Goal: Information Seeking & Learning: Check status

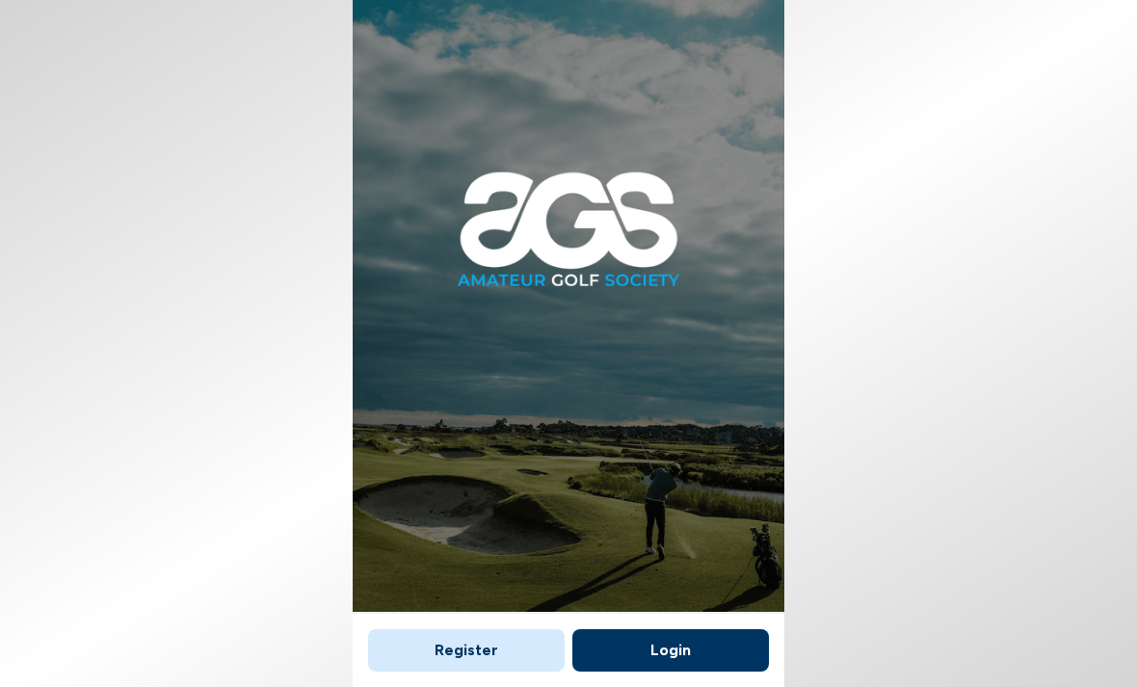
click at [682, 629] on button "Login" at bounding box center [671, 650] width 197 height 42
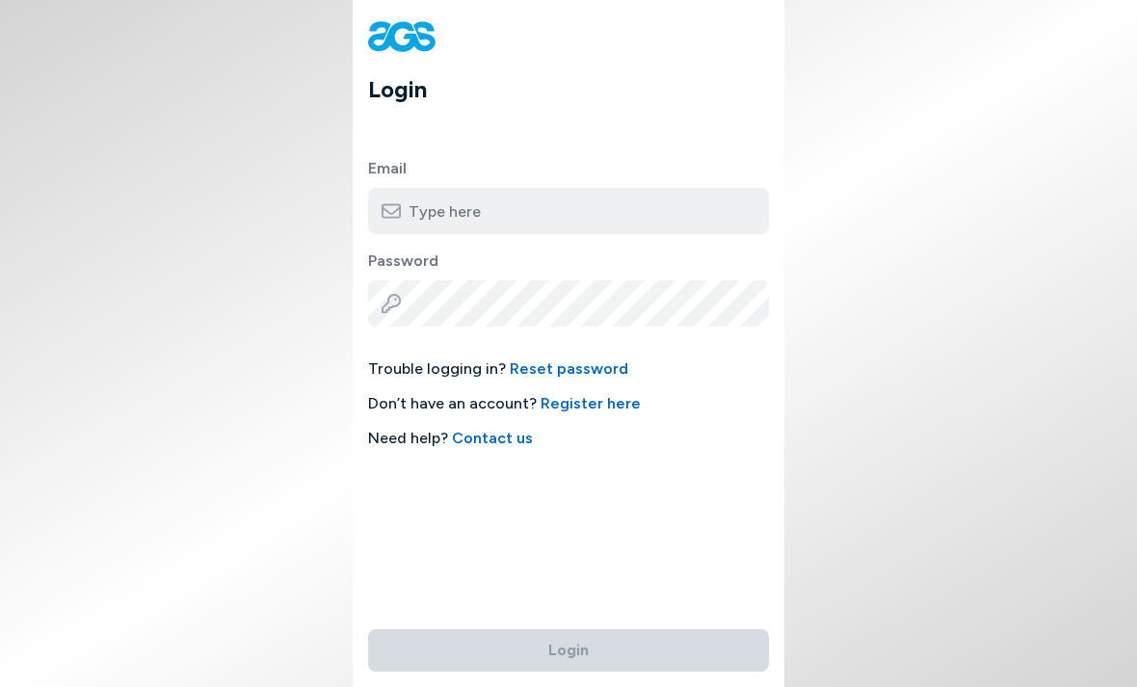
click at [616, 215] on input "email" at bounding box center [568, 211] width 401 height 46
type input "[PERSON_NAME][EMAIL_ADDRESS][DOMAIN_NAME]"
click at [569, 629] on button "Login" at bounding box center [568, 650] width 401 height 42
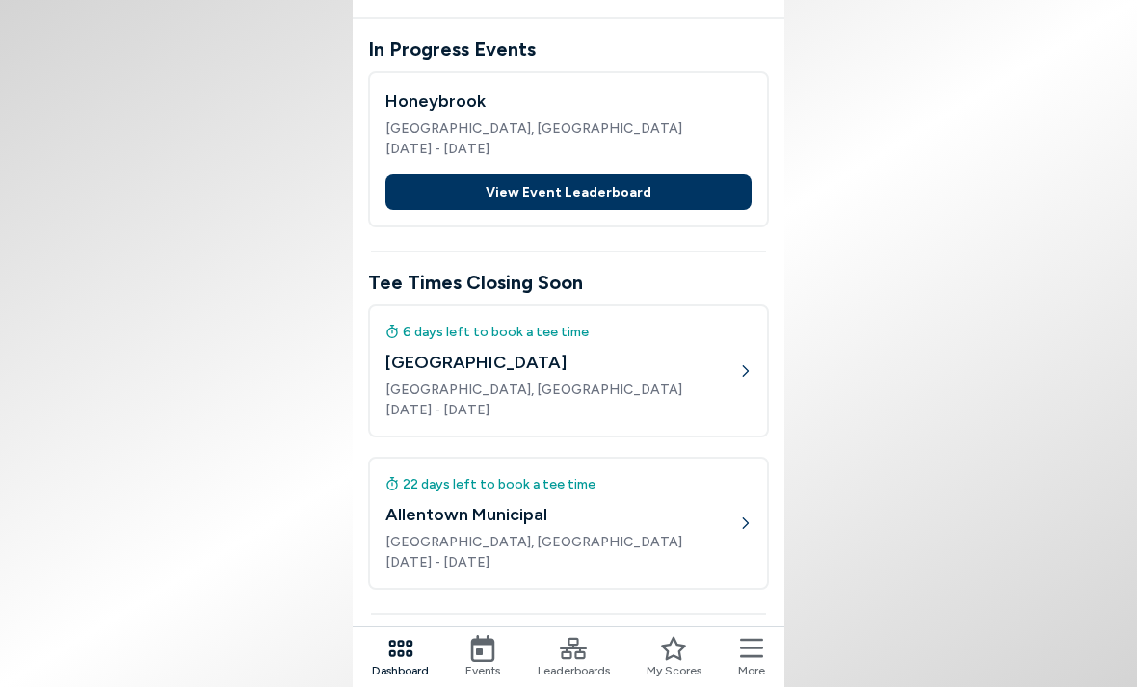
scroll to position [284, 0]
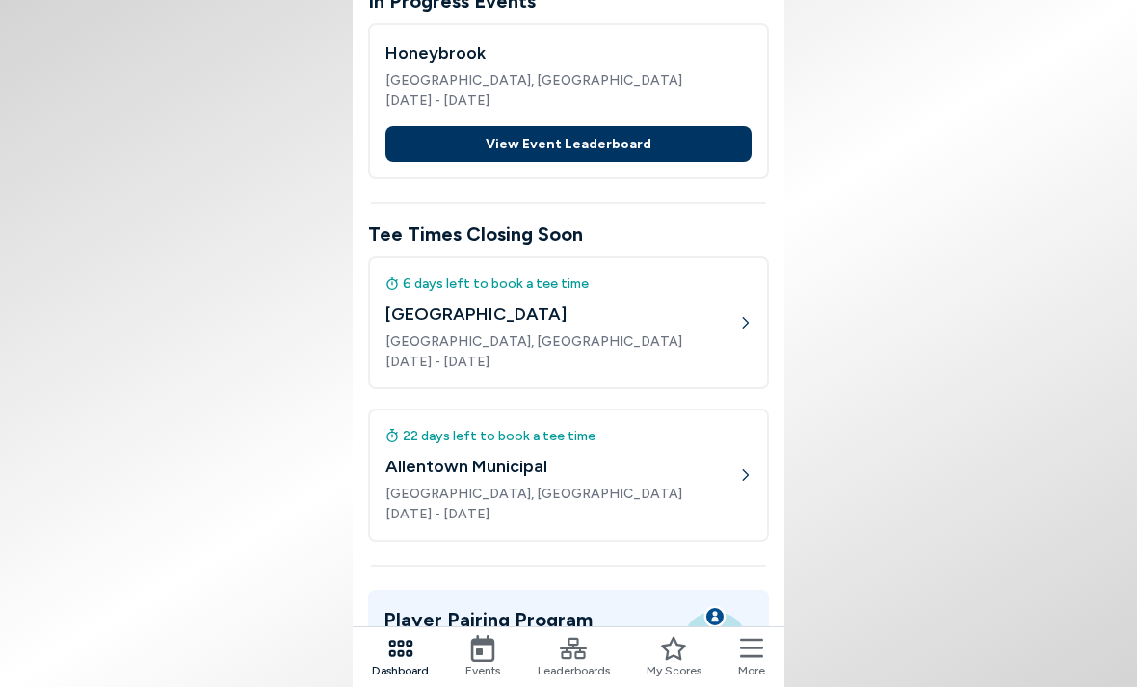
click at [488, 652] on icon at bounding box center [482, 648] width 27 height 27
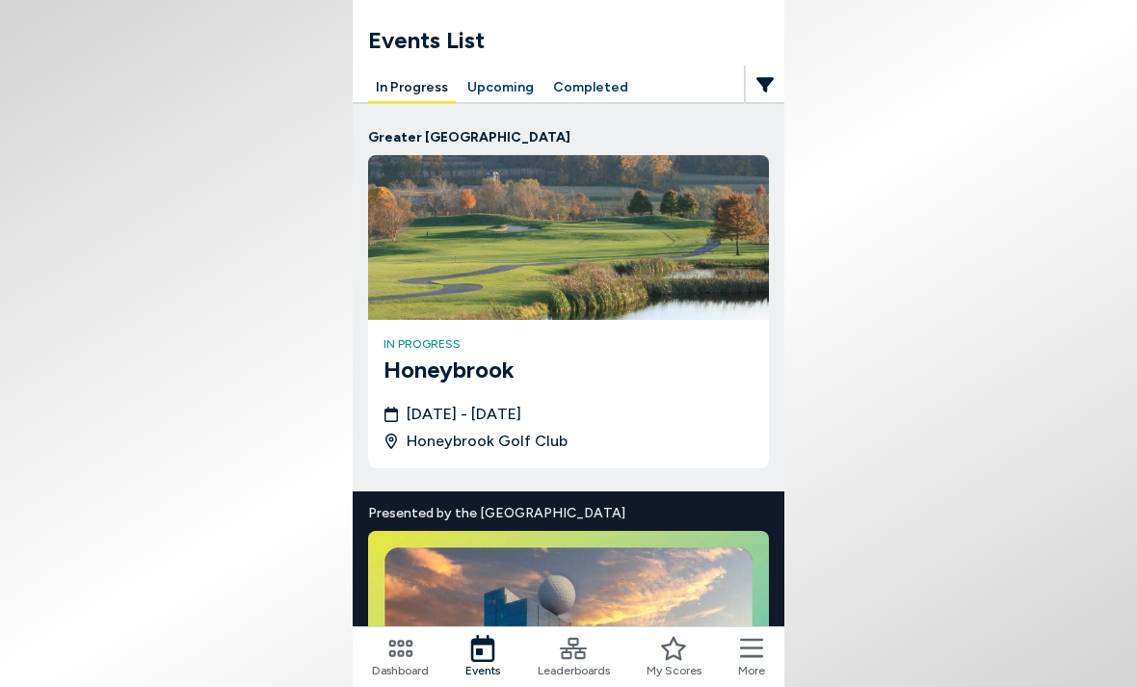
click at [506, 96] on button "Upcoming" at bounding box center [501, 88] width 82 height 30
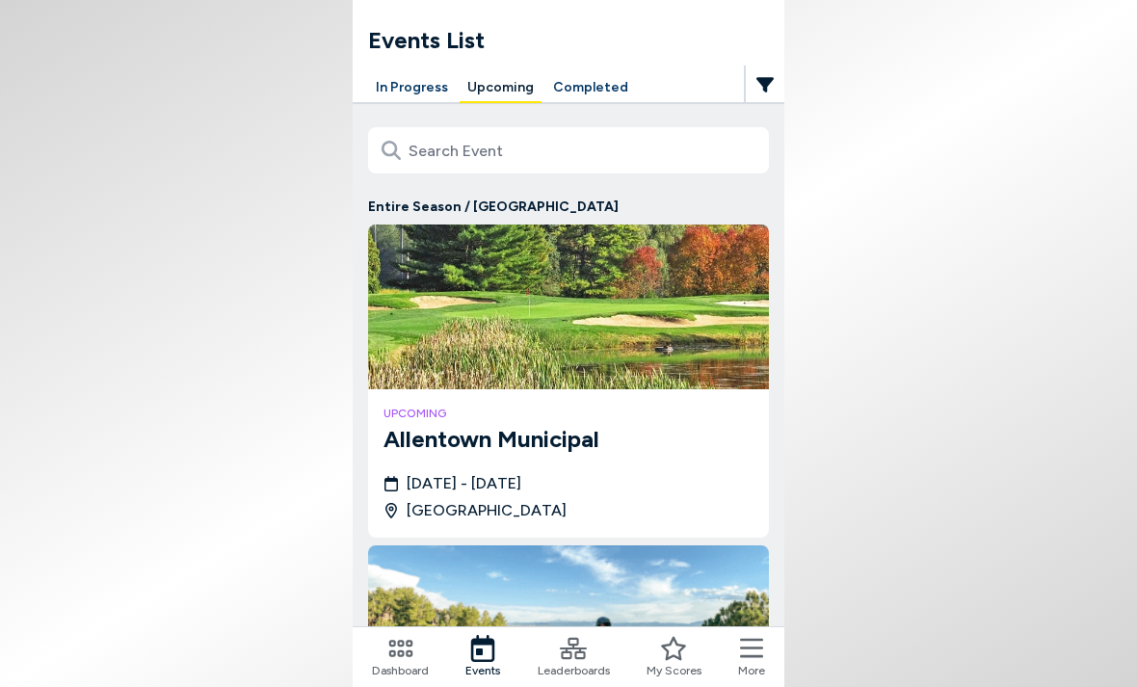
click at [413, 82] on button "In Progress" at bounding box center [412, 88] width 88 height 30
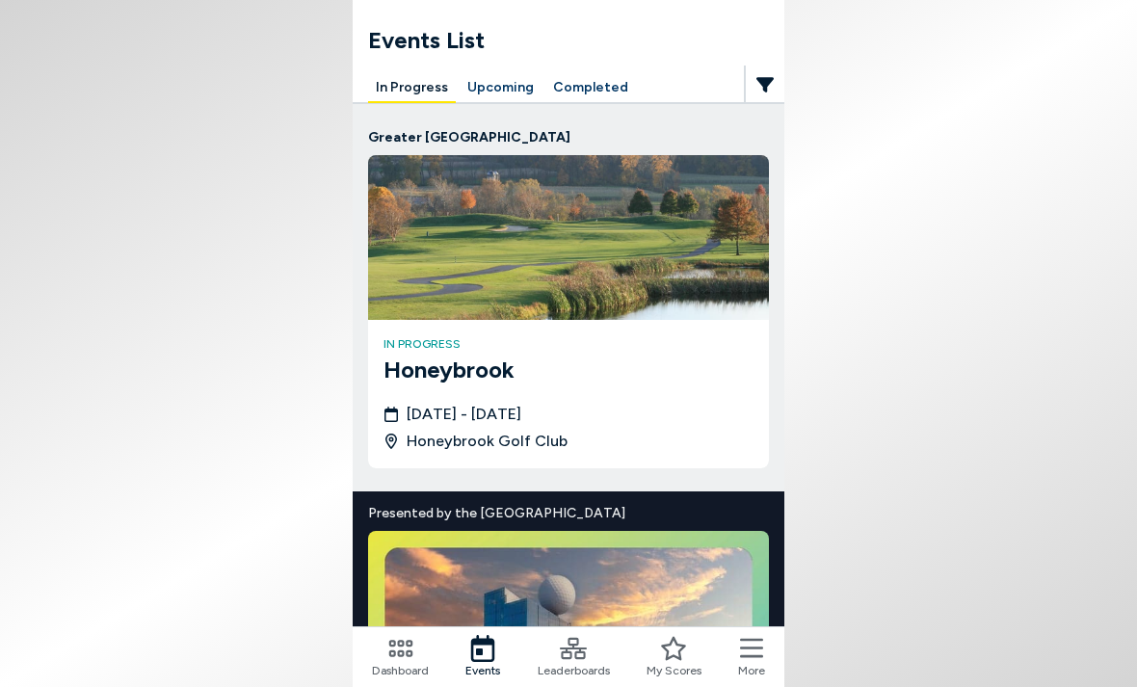
click at [504, 99] on button "Upcoming" at bounding box center [501, 88] width 82 height 30
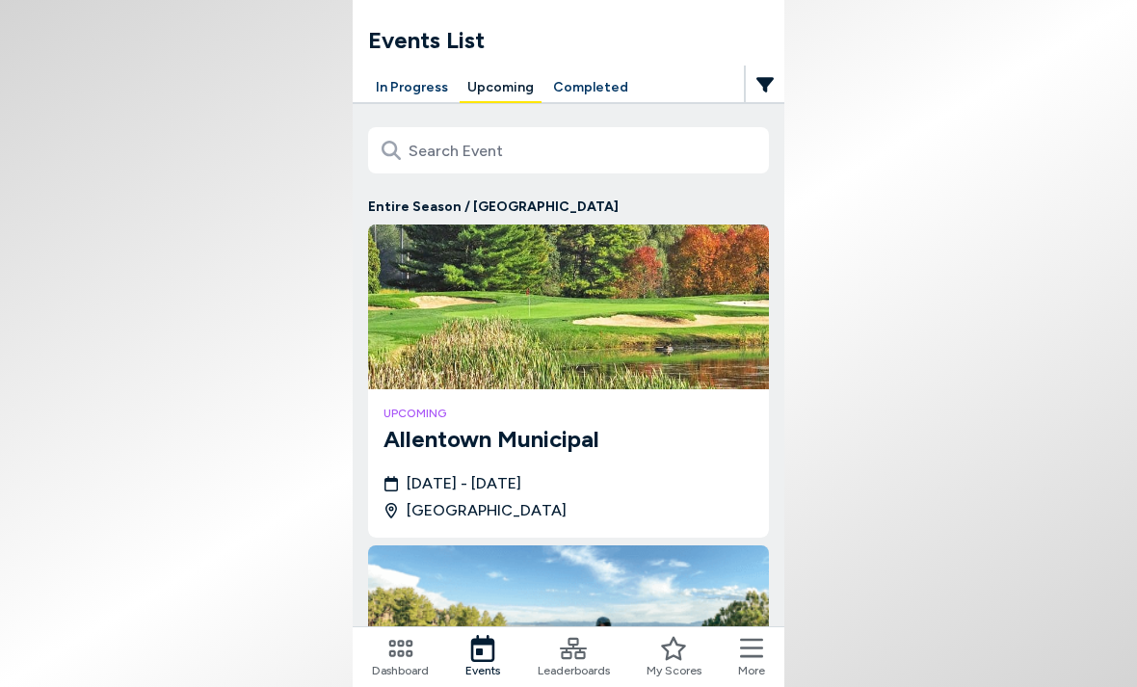
click at [485, 651] on icon at bounding box center [482, 648] width 27 height 27
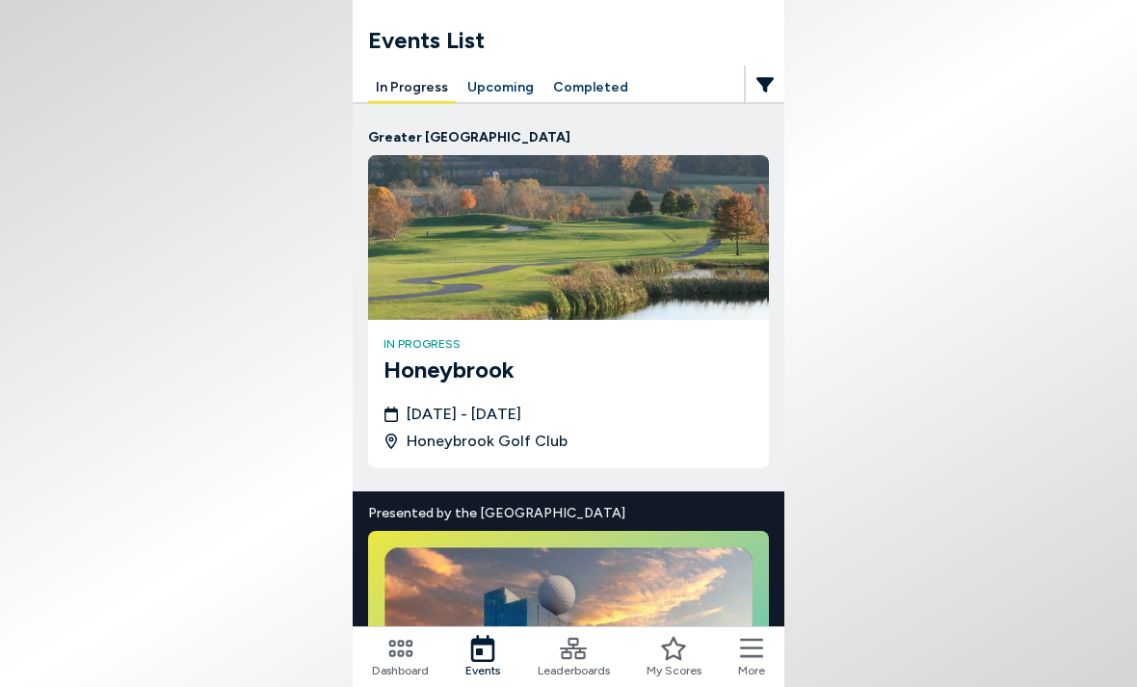
click at [583, 86] on button "Completed" at bounding box center [591, 88] width 91 height 30
click at [583, 259] on img at bounding box center [568, 237] width 401 height 165
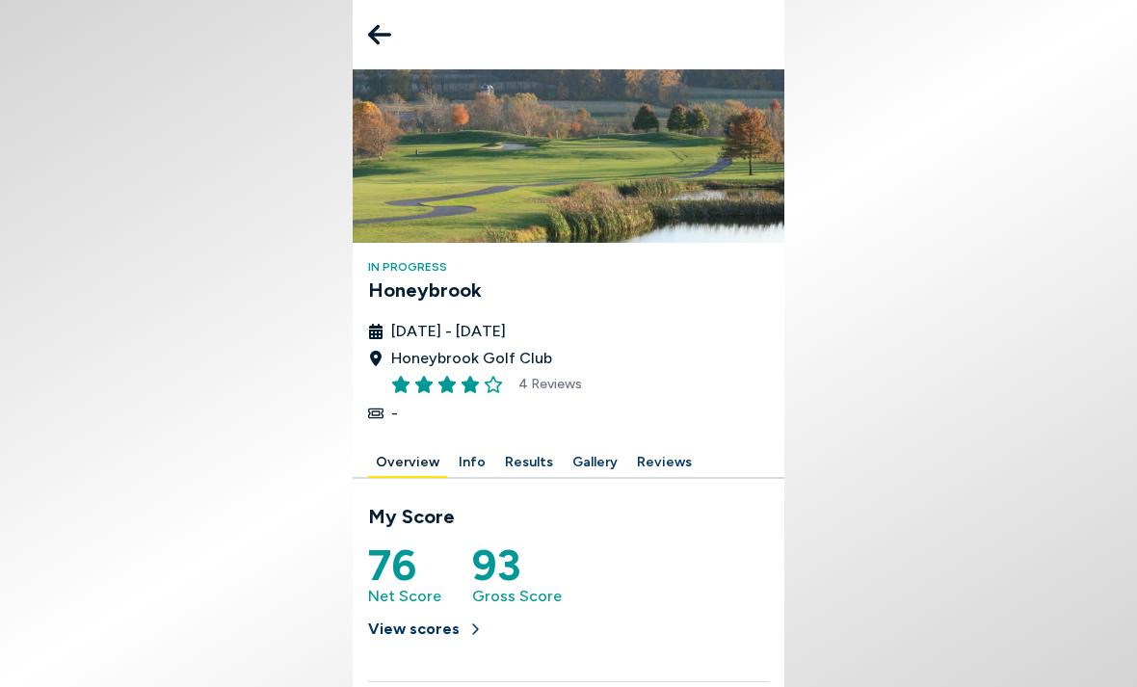
click at [445, 633] on button "View scores" at bounding box center [425, 629] width 115 height 42
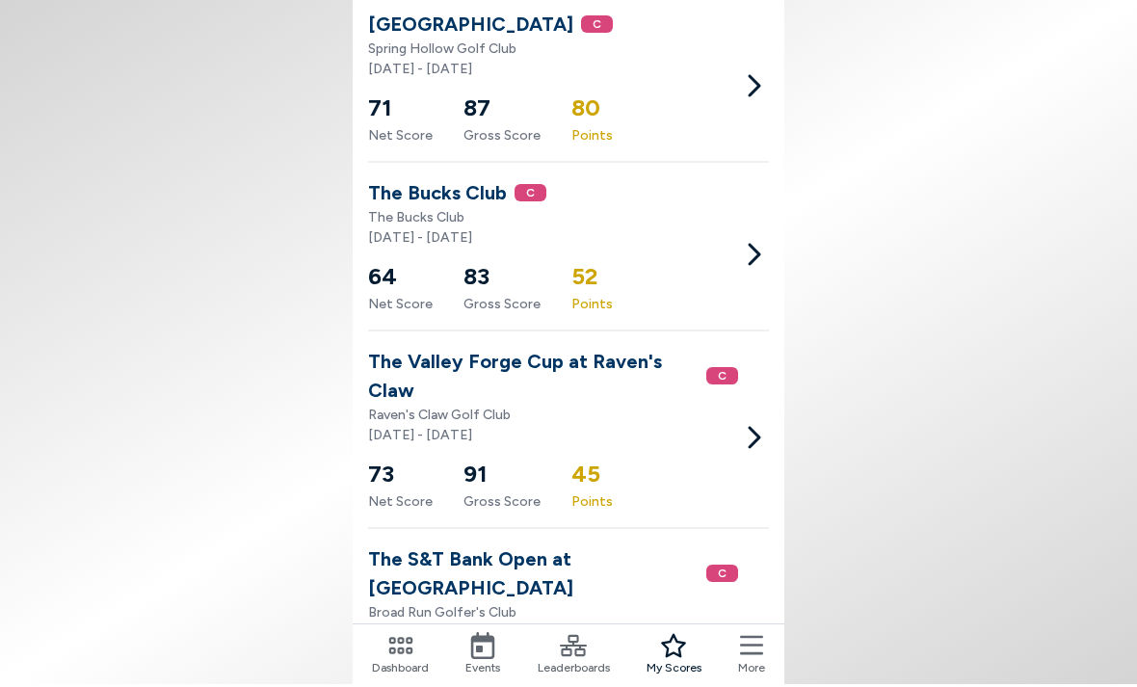
scroll to position [524, 0]
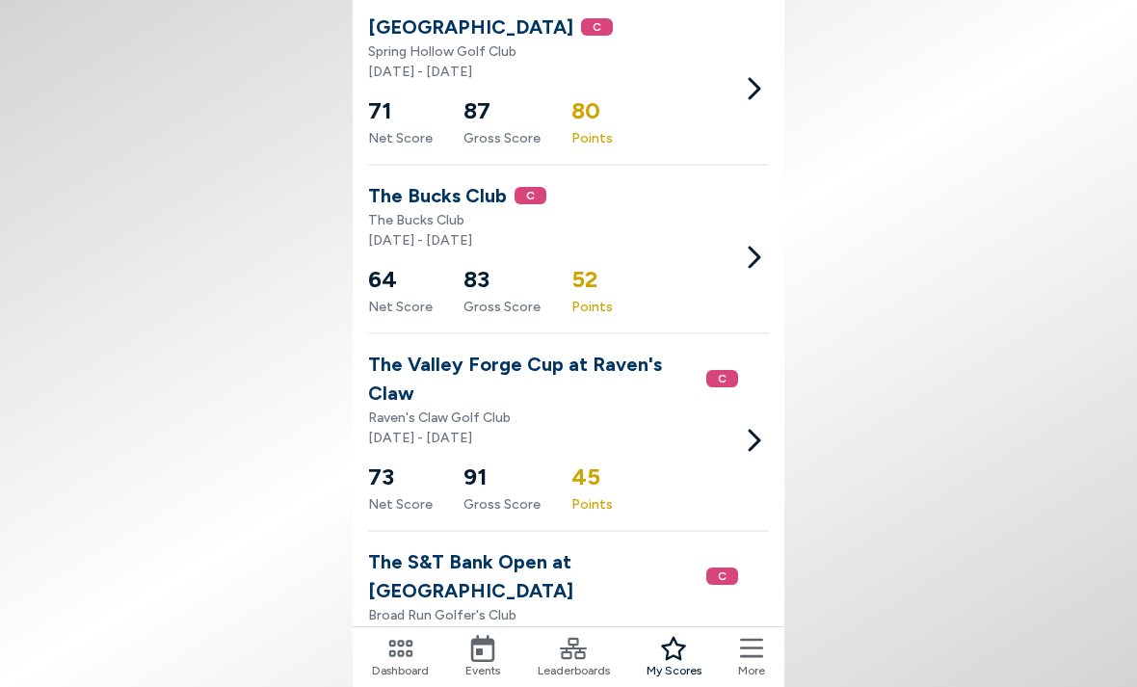
click at [575, 657] on icon at bounding box center [573, 648] width 27 height 21
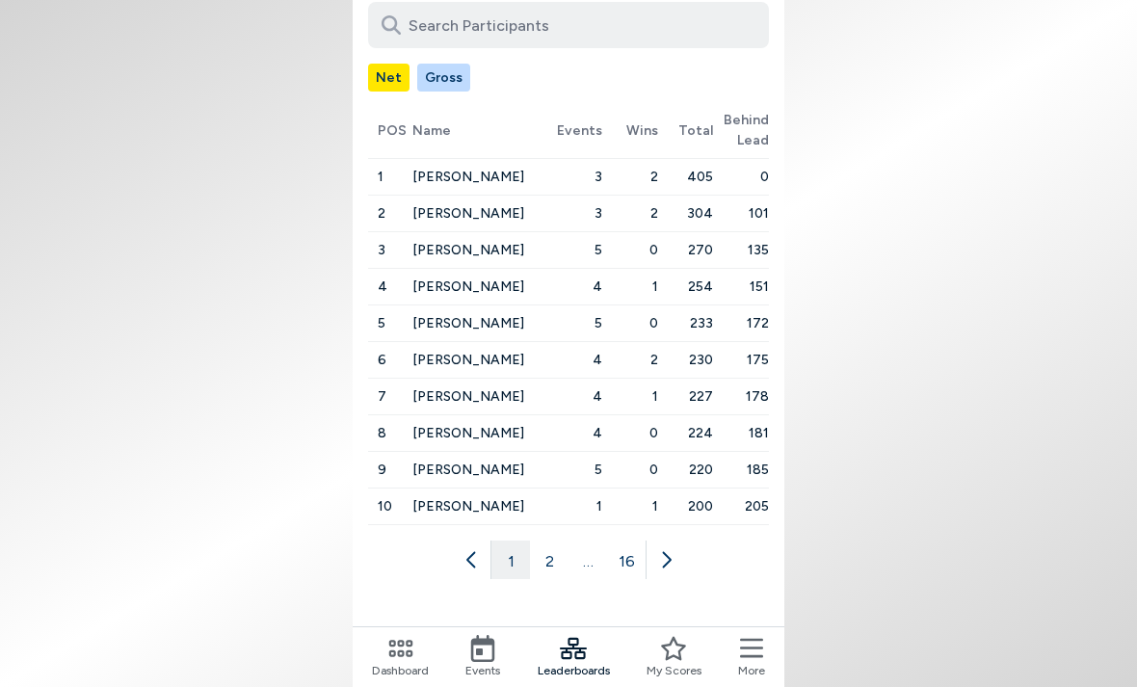
scroll to position [271, 0]
click at [551, 541] on button "2" at bounding box center [549, 560] width 39 height 39
click at [694, 550] on icon at bounding box center [685, 559] width 19 height 19
click at [693, 541] on button at bounding box center [703, 560] width 39 height 39
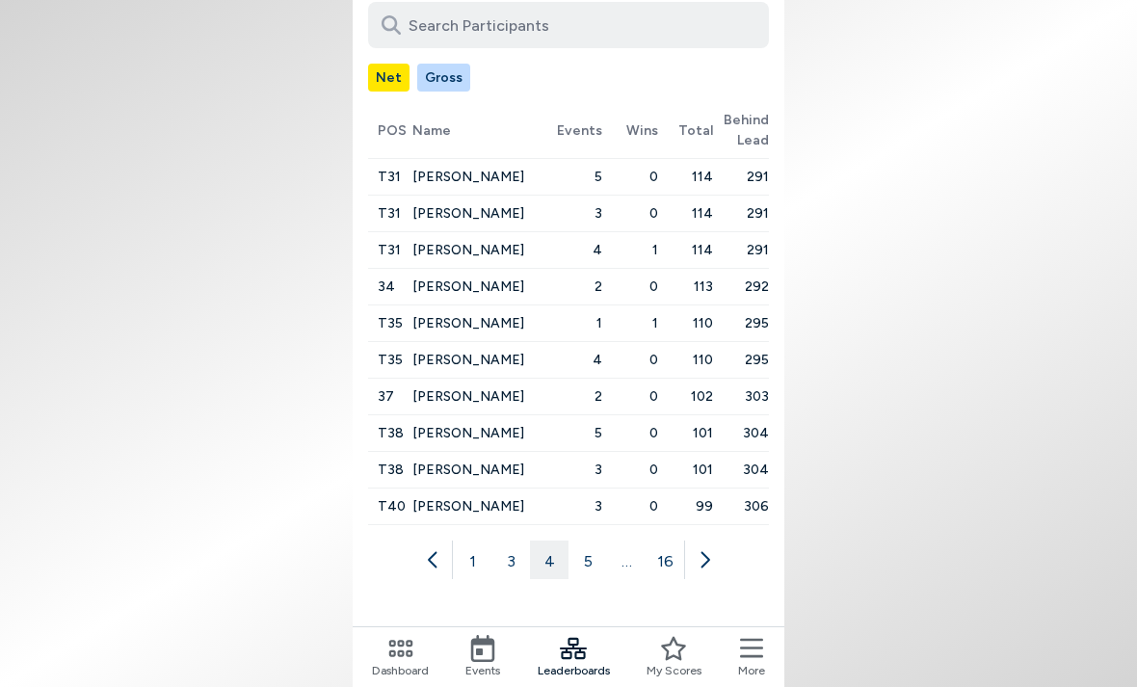
click at [698, 550] on icon at bounding box center [704, 559] width 19 height 19
click at [728, 552] on icon at bounding box center [725, 560] width 9 height 16
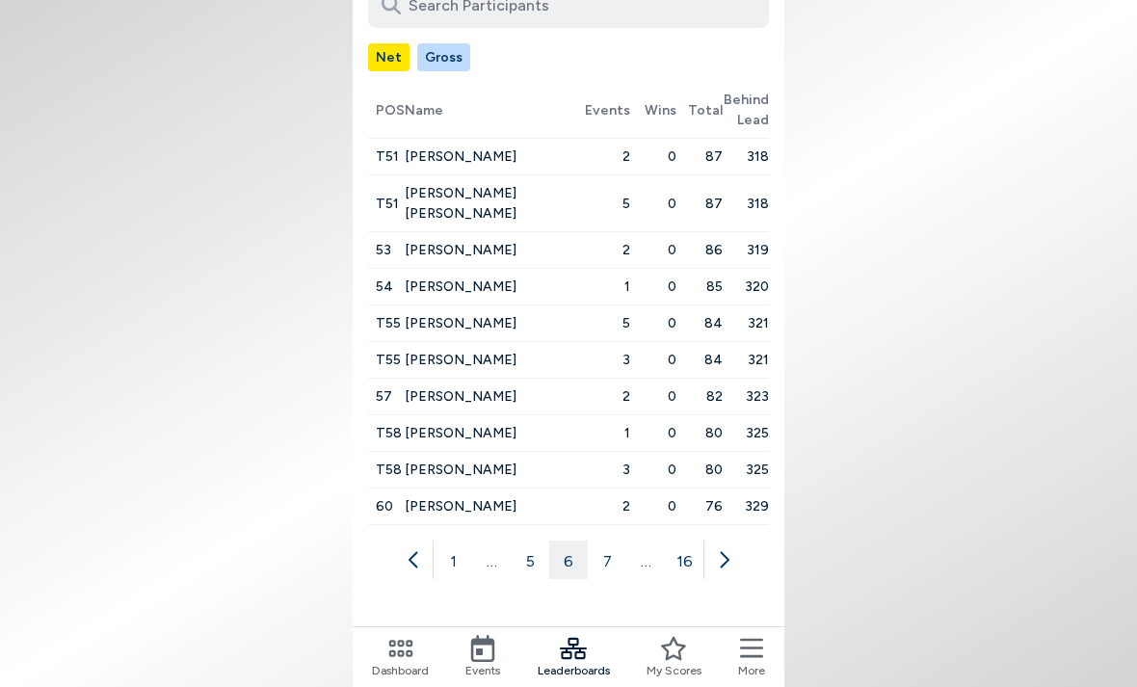
click at [727, 552] on icon at bounding box center [725, 560] width 9 height 16
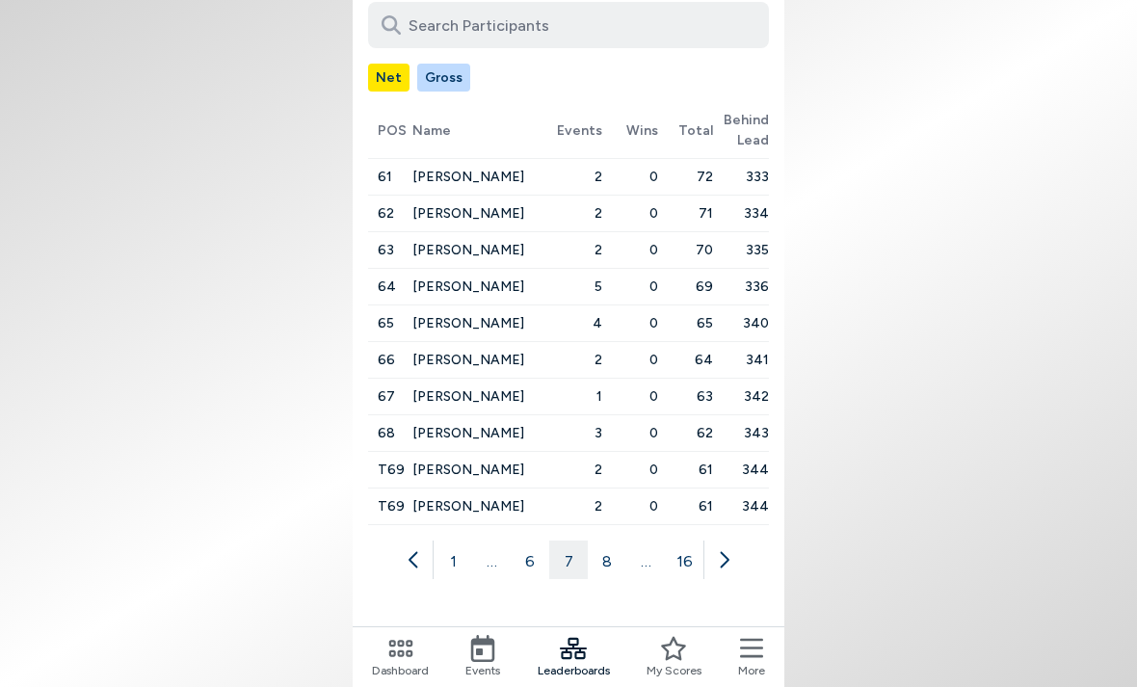
click at [730, 550] on icon at bounding box center [723, 559] width 19 height 19
click at [727, 552] on icon at bounding box center [725, 560] width 9 height 16
click at [726, 550] on icon at bounding box center [723, 559] width 19 height 19
click at [731, 550] on icon at bounding box center [723, 559] width 19 height 19
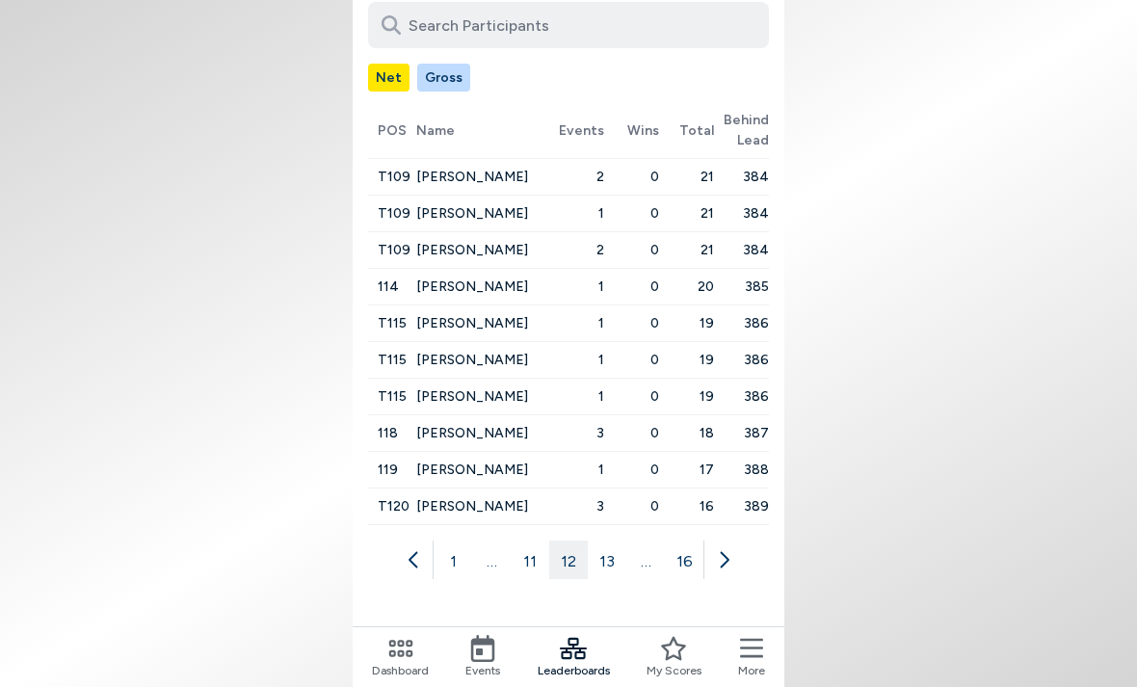
click at [733, 550] on icon at bounding box center [723, 559] width 19 height 19
click at [728, 552] on icon at bounding box center [725, 560] width 9 height 16
click at [719, 541] on button at bounding box center [703, 560] width 39 height 39
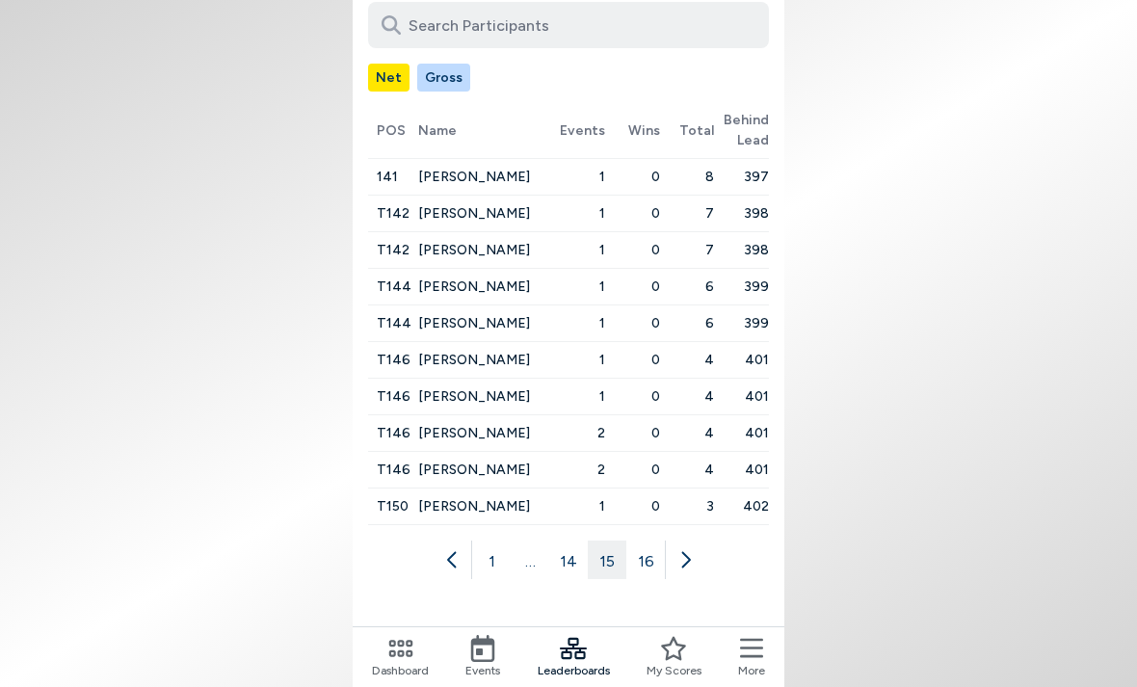
click at [695, 541] on button at bounding box center [684, 560] width 39 height 39
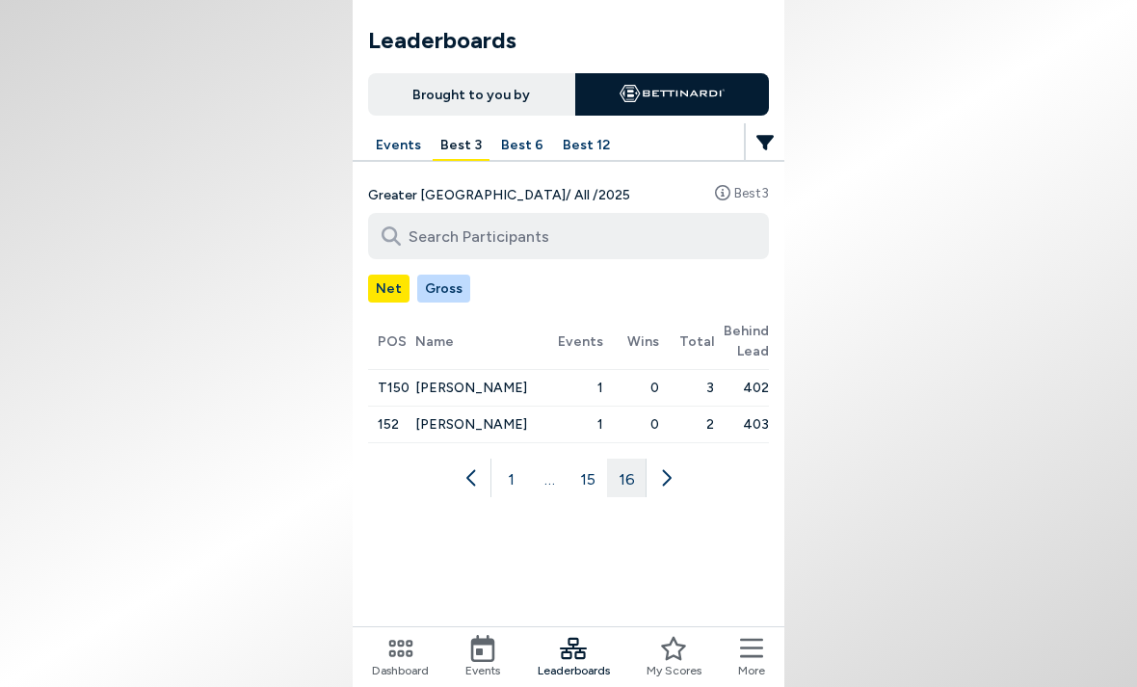
click at [481, 474] on icon at bounding box center [472, 477] width 19 height 19
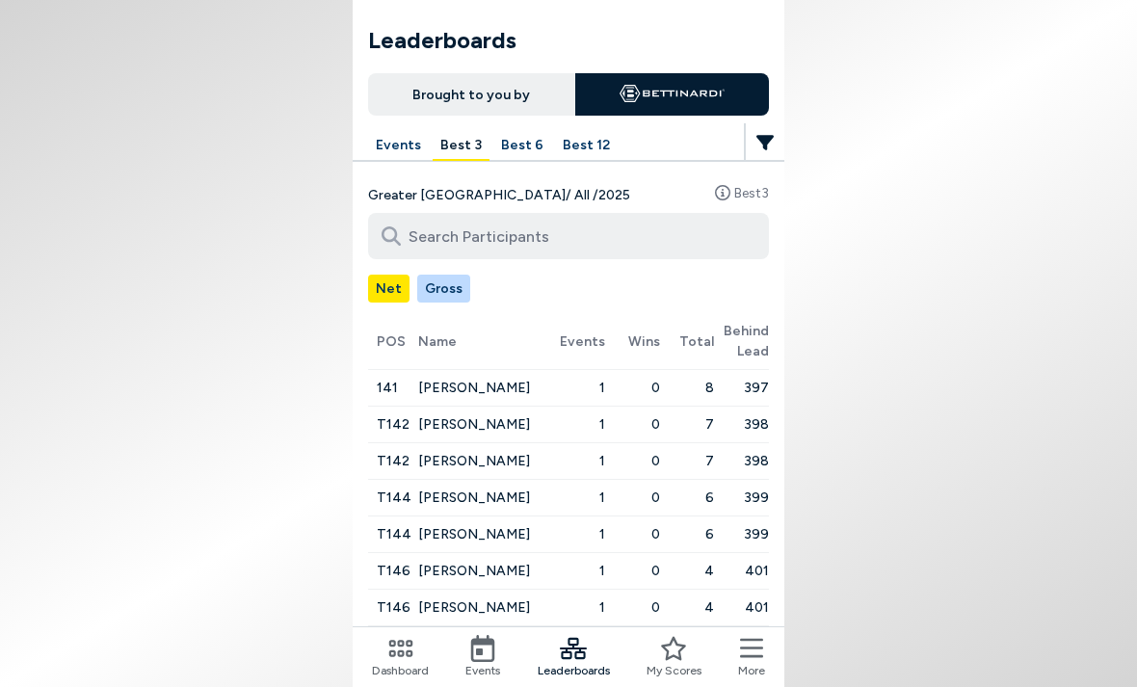
click at [440, 282] on button "Gross" at bounding box center [443, 289] width 53 height 28
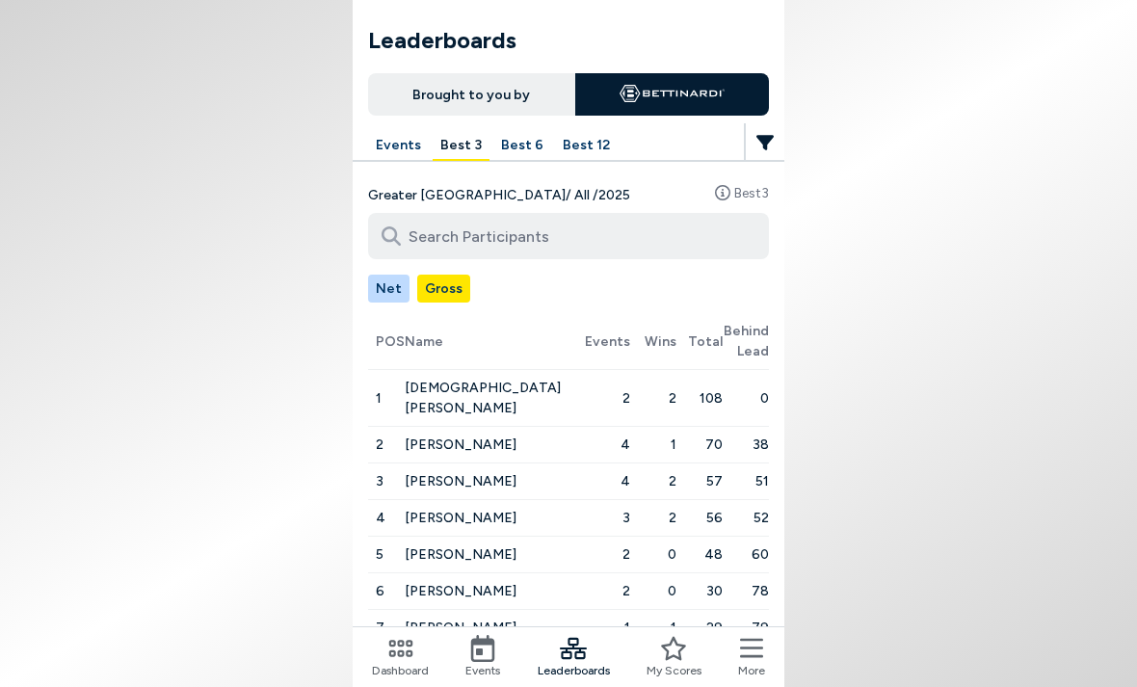
click at [581, 140] on button "Best 12" at bounding box center [586, 146] width 63 height 30
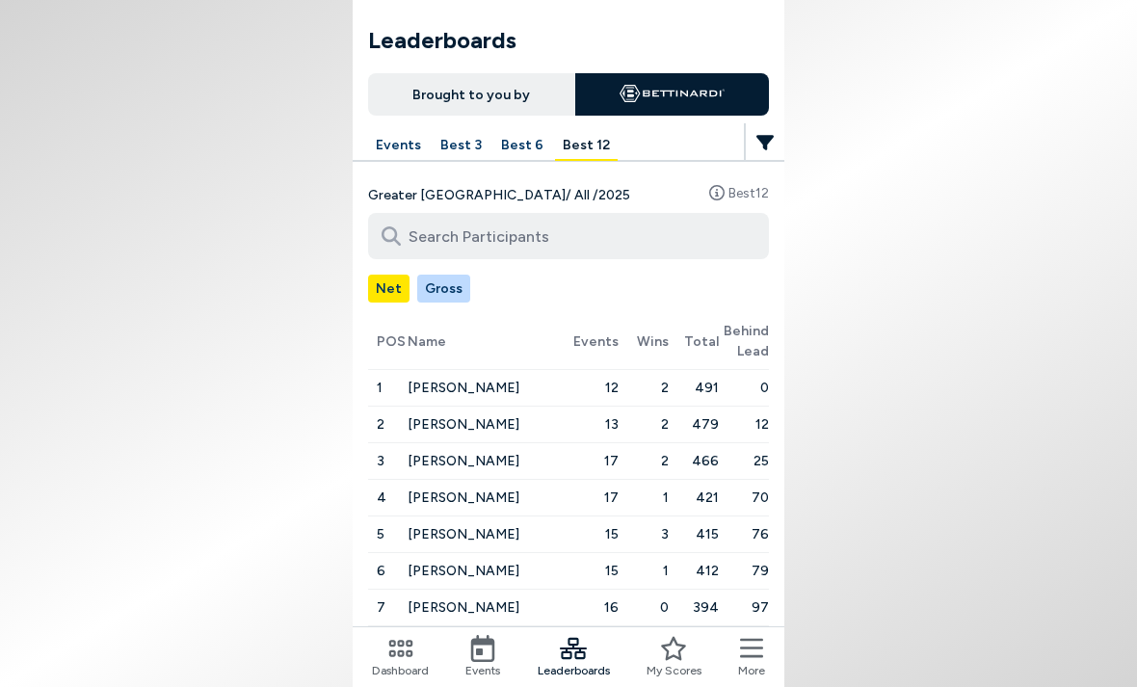
click at [520, 142] on button "Best 6" at bounding box center [522, 146] width 58 height 30
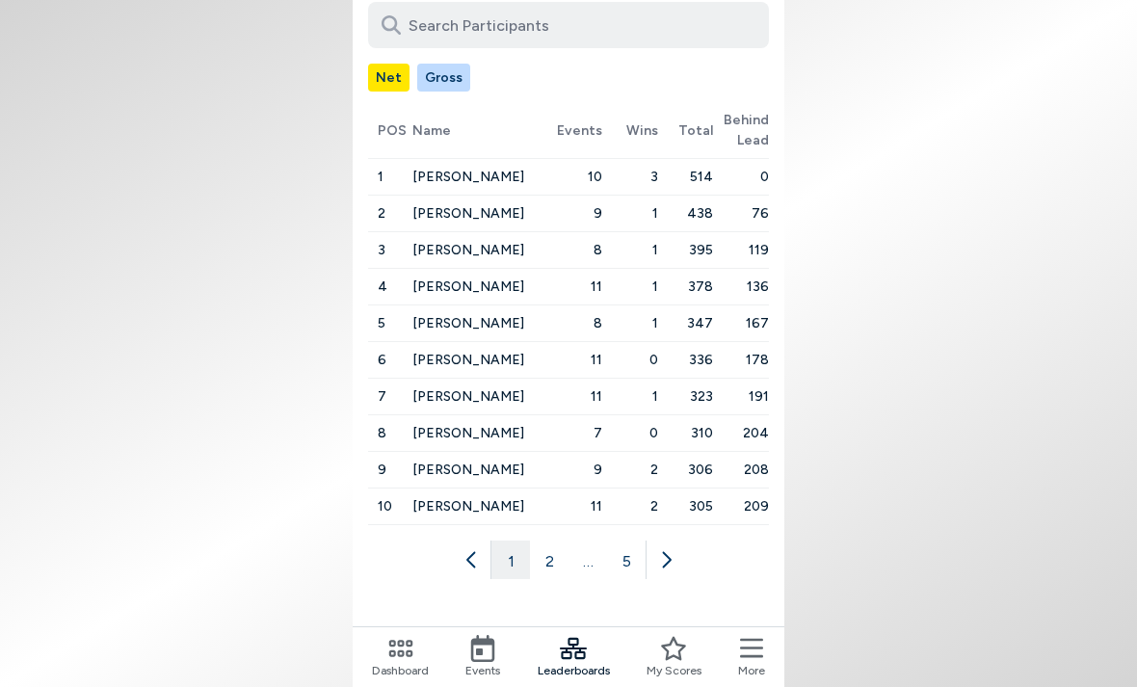
scroll to position [271, 0]
click at [674, 550] on icon at bounding box center [665, 559] width 19 height 19
click at [696, 541] on button at bounding box center [684, 560] width 39 height 39
click at [703, 541] on button at bounding box center [684, 560] width 39 height 39
click at [708, 541] on div "1 3 4 5" at bounding box center [568, 560] width 401 height 39
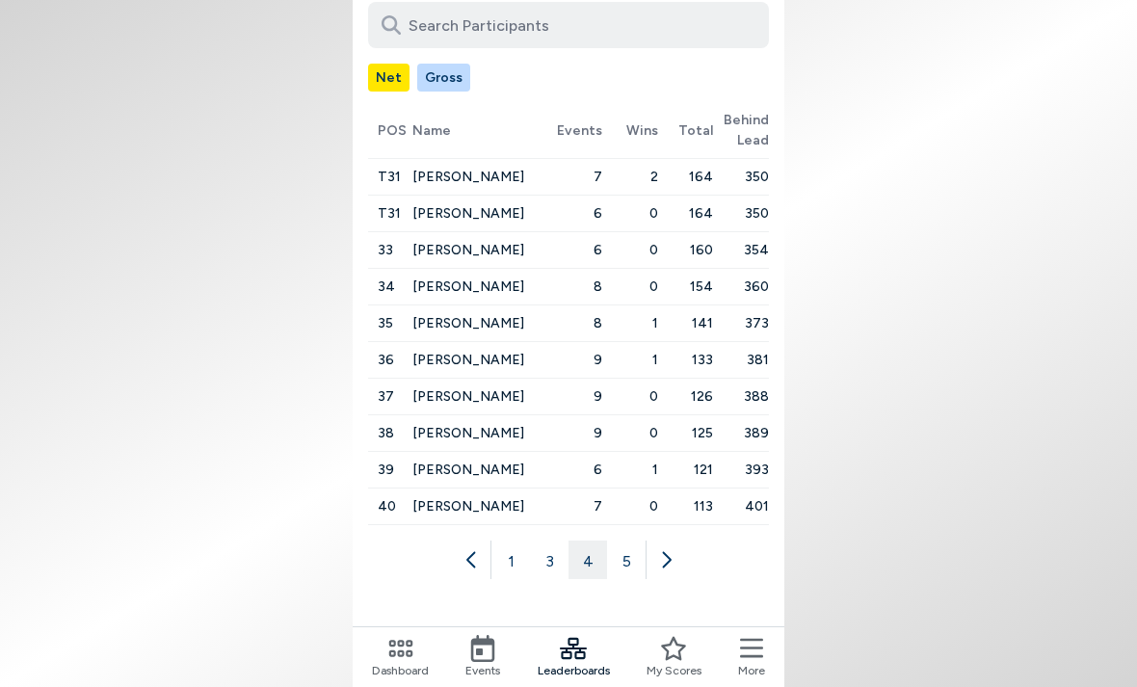
click at [677, 541] on button at bounding box center [665, 560] width 39 height 39
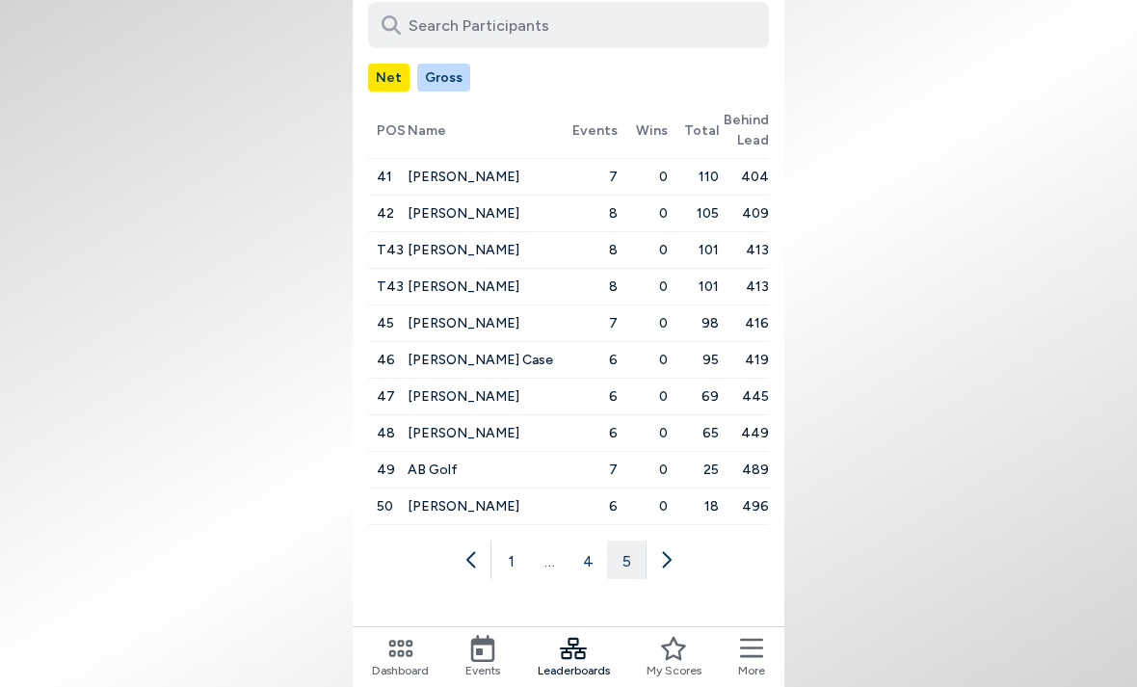
click at [686, 541] on div "1 … 4 5" at bounding box center [568, 560] width 401 height 39
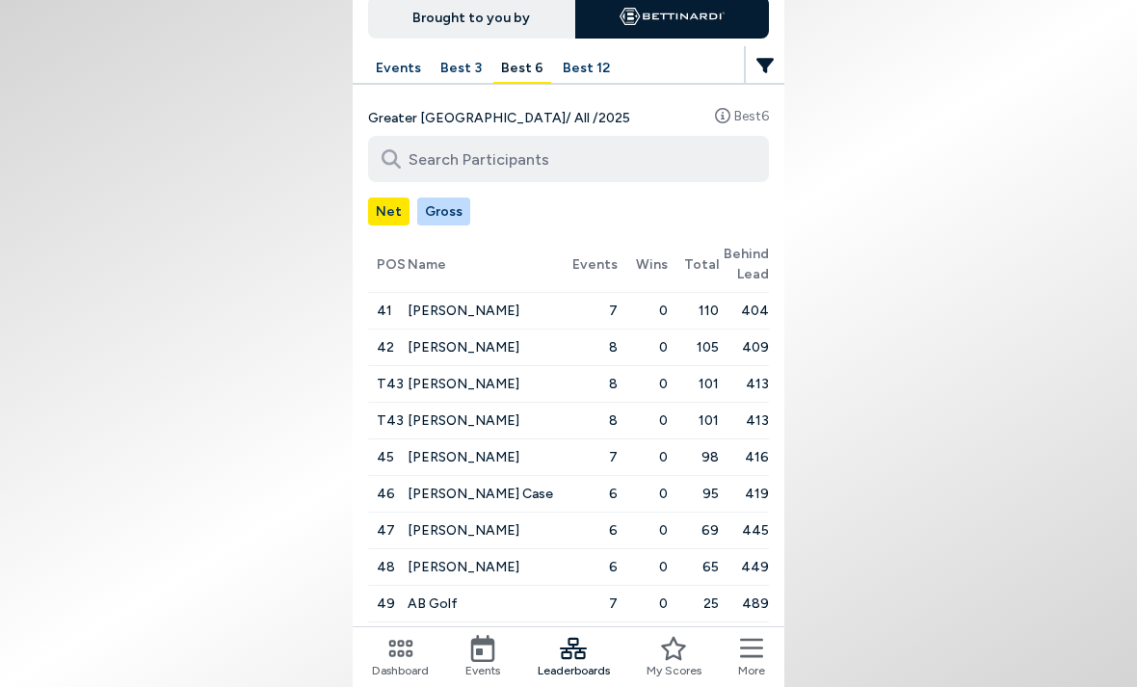
scroll to position [76, 0]
click at [396, 57] on button "Events" at bounding box center [398, 70] width 61 height 30
